Goal: Task Accomplishment & Management: Use online tool/utility

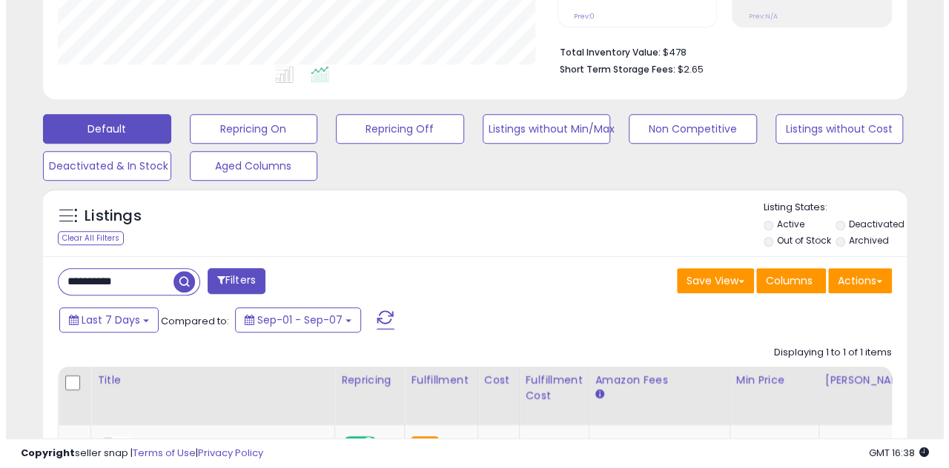
scroll to position [355, 0]
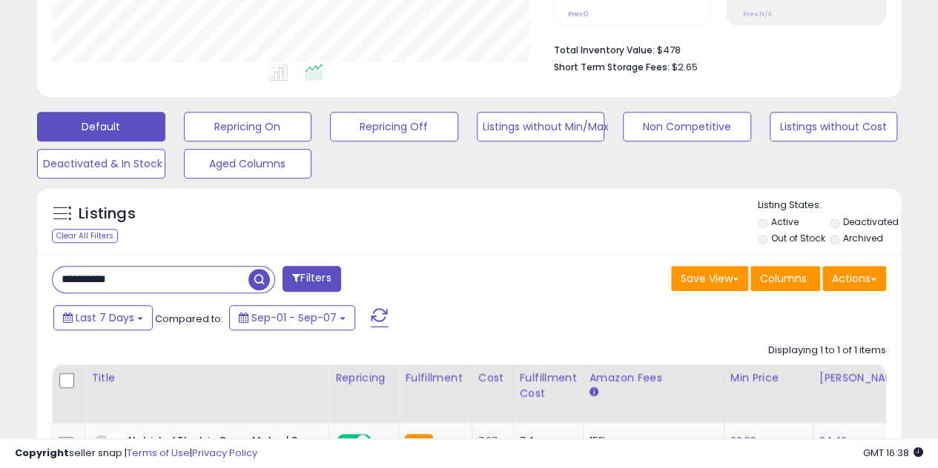
click at [149, 285] on input "**********" at bounding box center [151, 280] width 196 height 26
paste input "text"
type input "**********"
click at [265, 278] on span "button" at bounding box center [258, 279] width 21 height 21
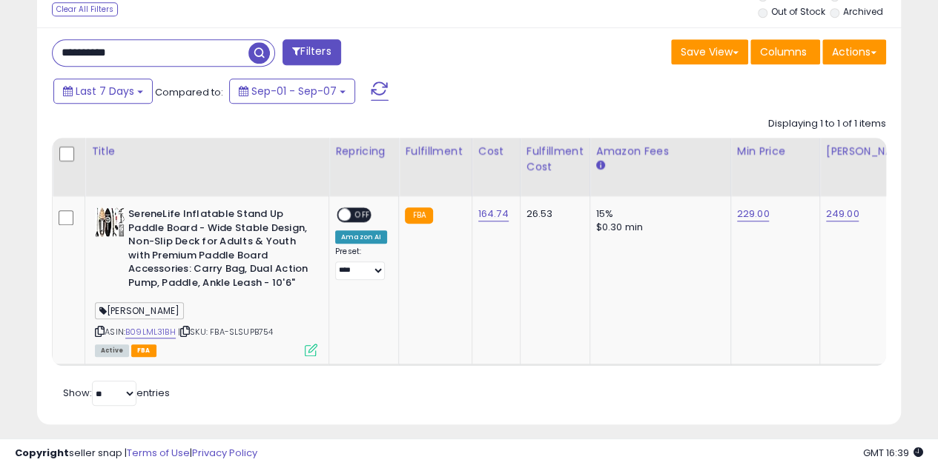
scroll to position [583, 0]
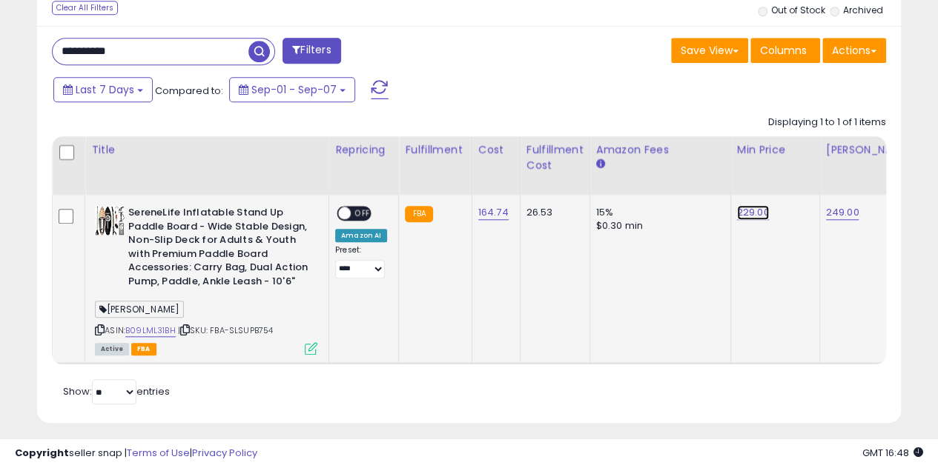
click at [752, 214] on link "229.00" at bounding box center [753, 212] width 33 height 15
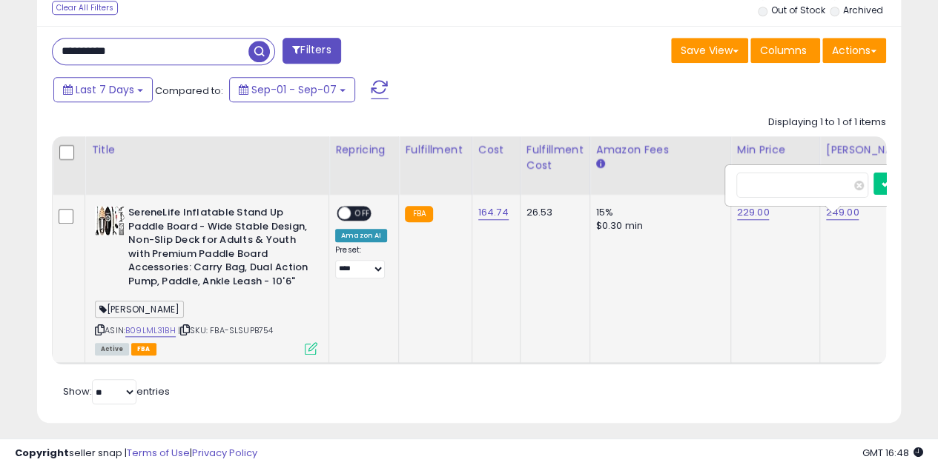
scroll to position [0, 9]
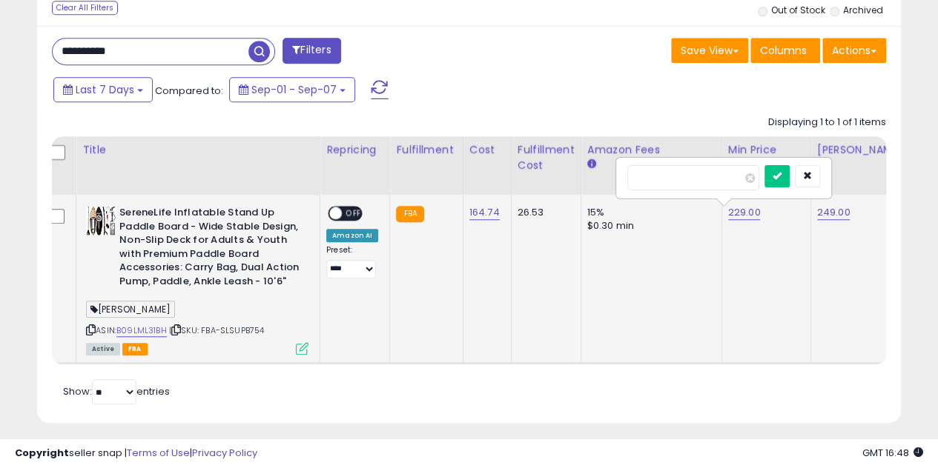
click at [353, 208] on span "OFF" at bounding box center [354, 214] width 24 height 13
click at [820, 174] on button "button" at bounding box center [807, 176] width 25 height 22
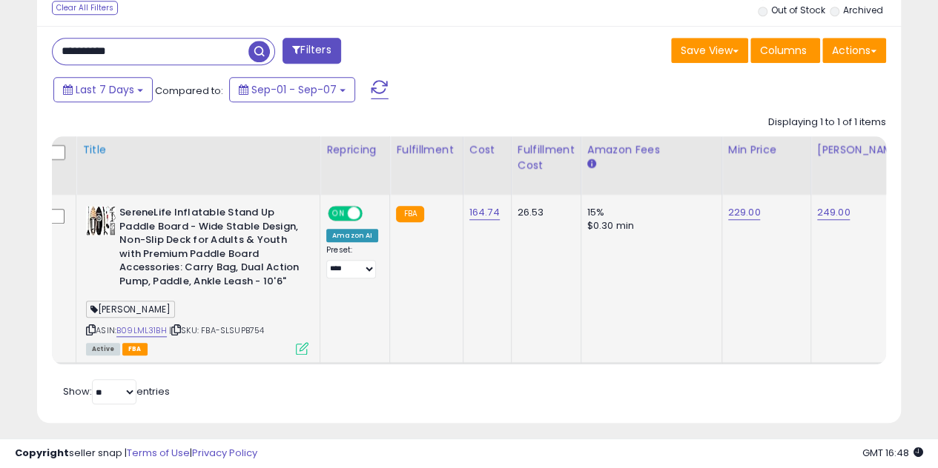
scroll to position [0, 0]
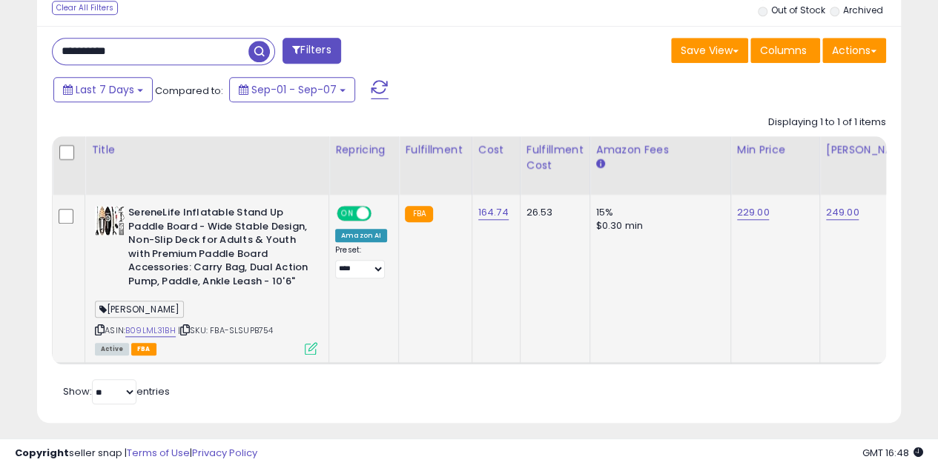
click at [340, 209] on span "ON" at bounding box center [347, 214] width 19 height 13
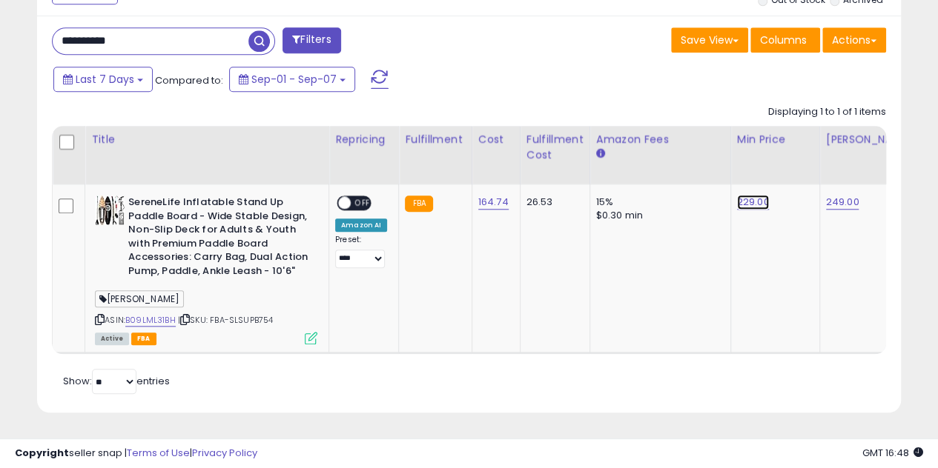
click at [744, 195] on link "229.00" at bounding box center [753, 202] width 33 height 15
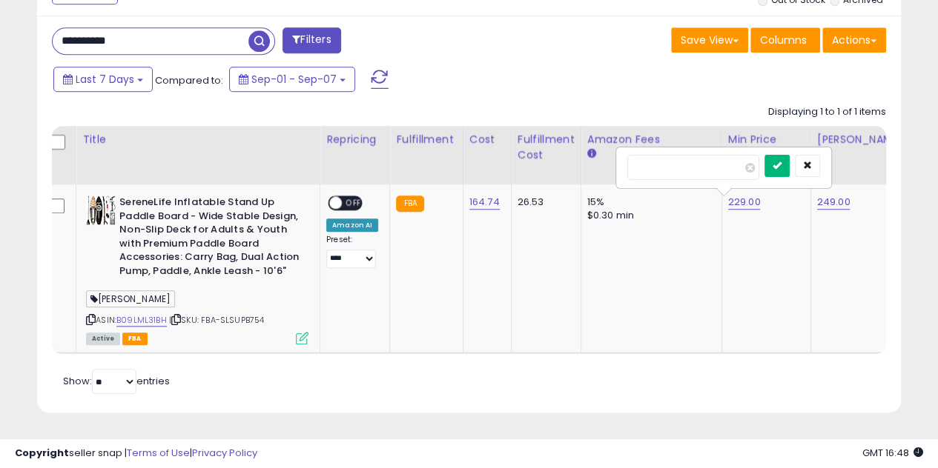
type input "******"
click at [789, 159] on button "submit" at bounding box center [776, 166] width 25 height 22
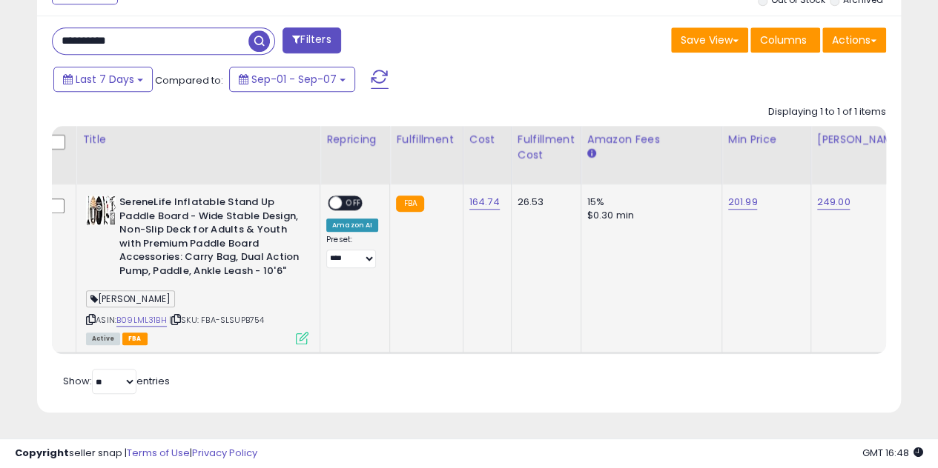
click at [350, 197] on span "OFF" at bounding box center [354, 203] width 24 height 13
